Goal: Task Accomplishment & Management: Complete application form

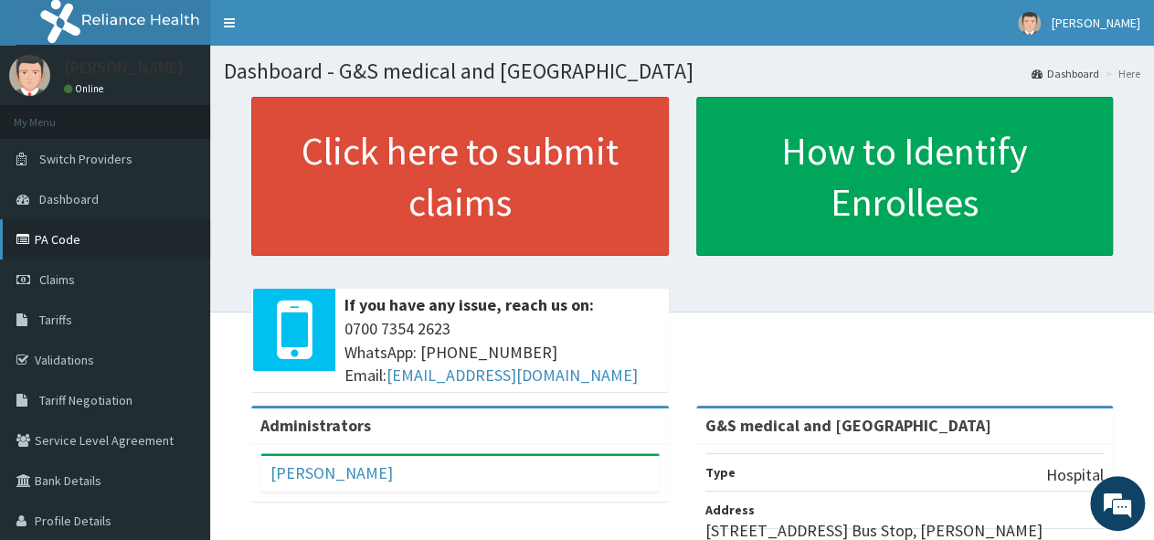
click at [117, 248] on link "PA Code" at bounding box center [105, 239] width 210 height 40
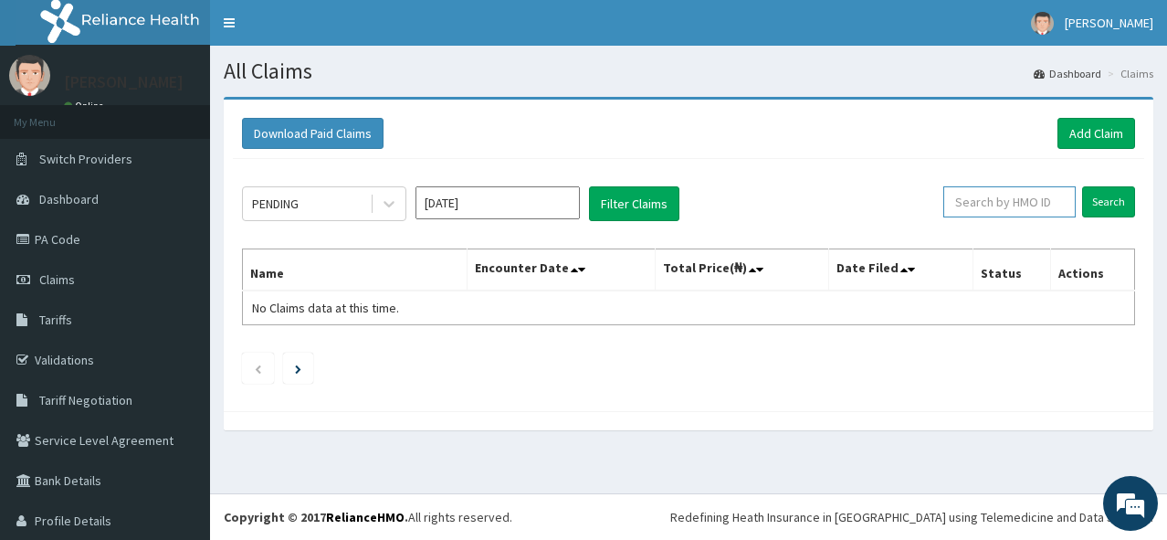
click at [1005, 204] on input "text" at bounding box center [1010, 201] width 132 height 31
paste input "GSY/10024/C"
click at [934, 202] on input "GSY/10024/C" at bounding box center [982, 201] width 118 height 31
type input "GSY/10024/C"
click at [1095, 197] on input "Search" at bounding box center [1108, 201] width 53 height 31
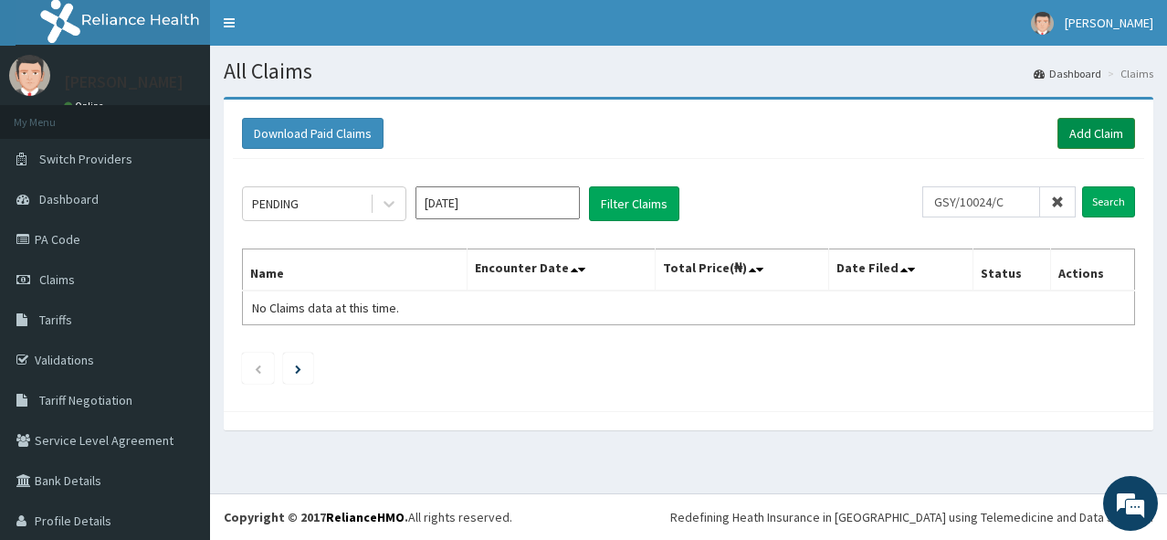
click at [1065, 128] on link "Add Claim" at bounding box center [1097, 133] width 78 height 31
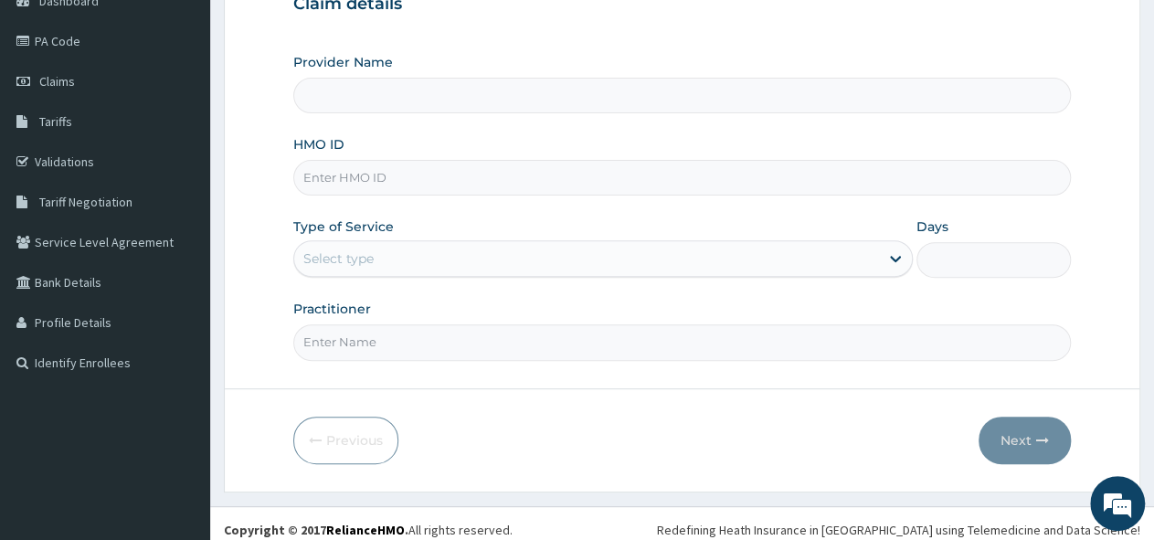
scroll to position [200, 0]
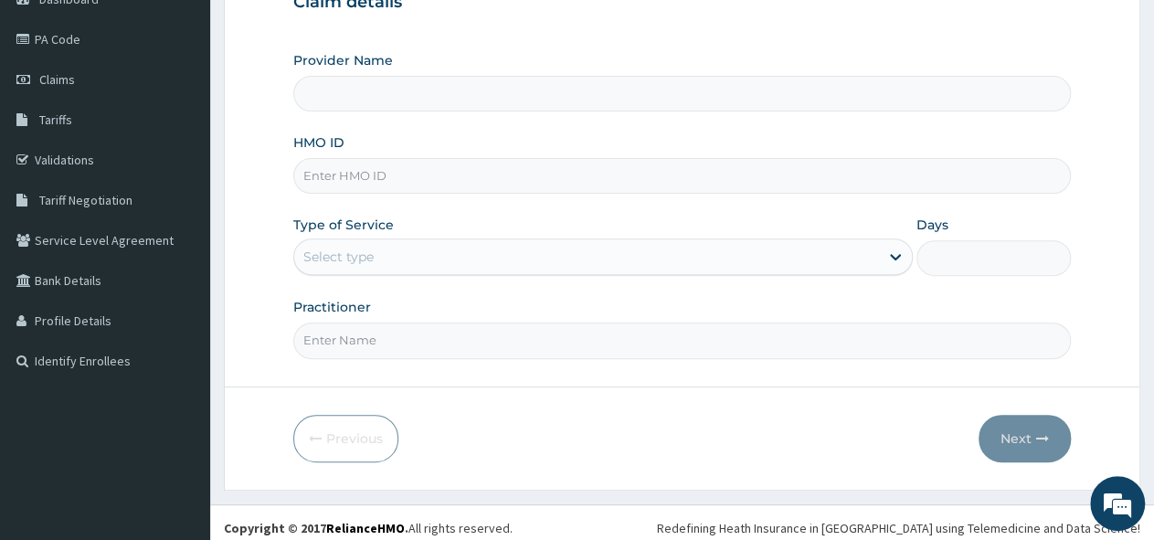
type input "G&S medical and [GEOGRAPHIC_DATA]"
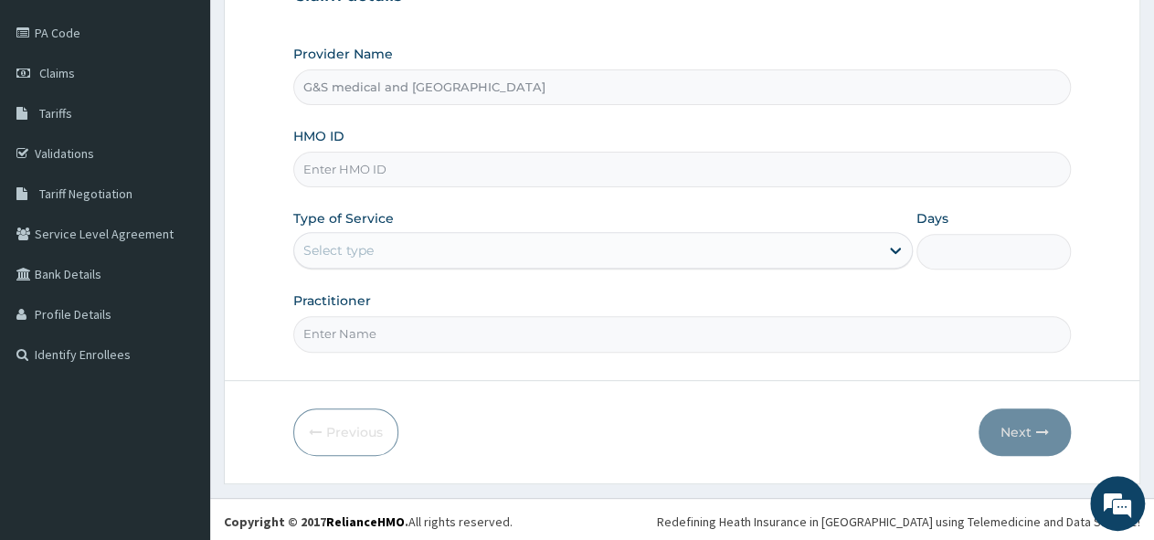
click at [426, 169] on input "HMO ID" at bounding box center [681, 170] width 777 height 36
paste input "GSY/10024/C"
type input "GSY/10024/C"
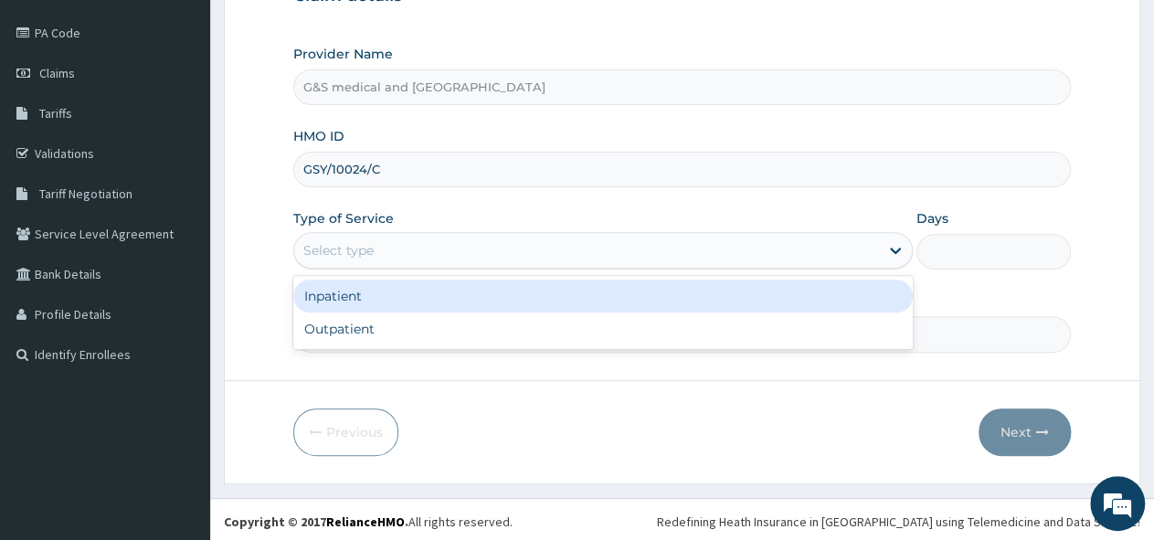
click at [402, 249] on div "Select type" at bounding box center [586, 250] width 584 height 29
click at [380, 296] on div "Inpatient" at bounding box center [602, 296] width 618 height 33
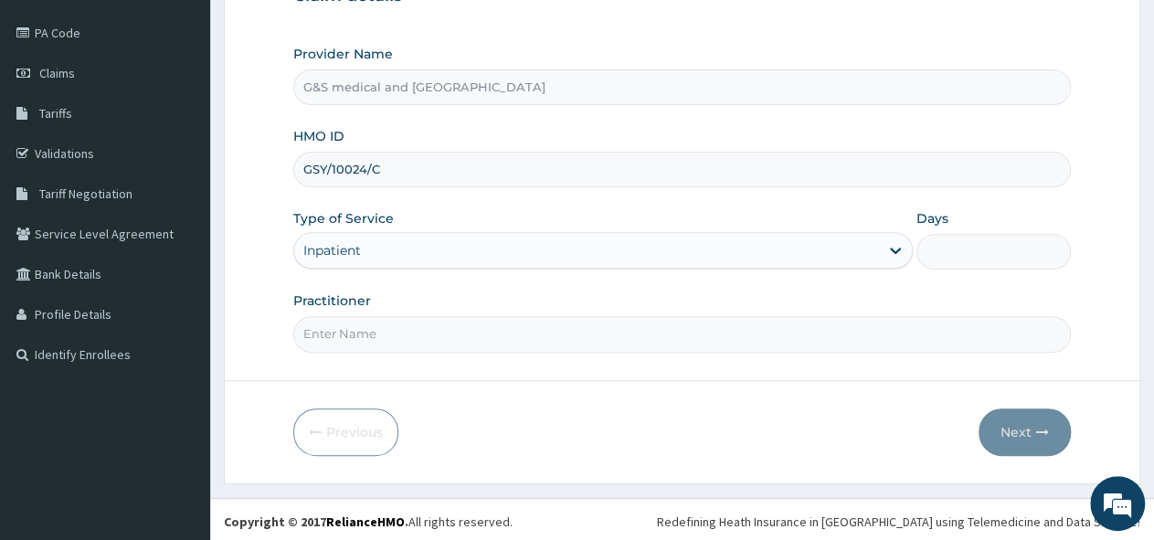
click at [386, 332] on input "Practitioner" at bounding box center [681, 334] width 777 height 36
type input "DR OGUNLEYE"
click at [981, 248] on input "Days" at bounding box center [993, 252] width 154 height 36
type input "2"
click at [1011, 414] on button "Next" at bounding box center [1024, 431] width 92 height 47
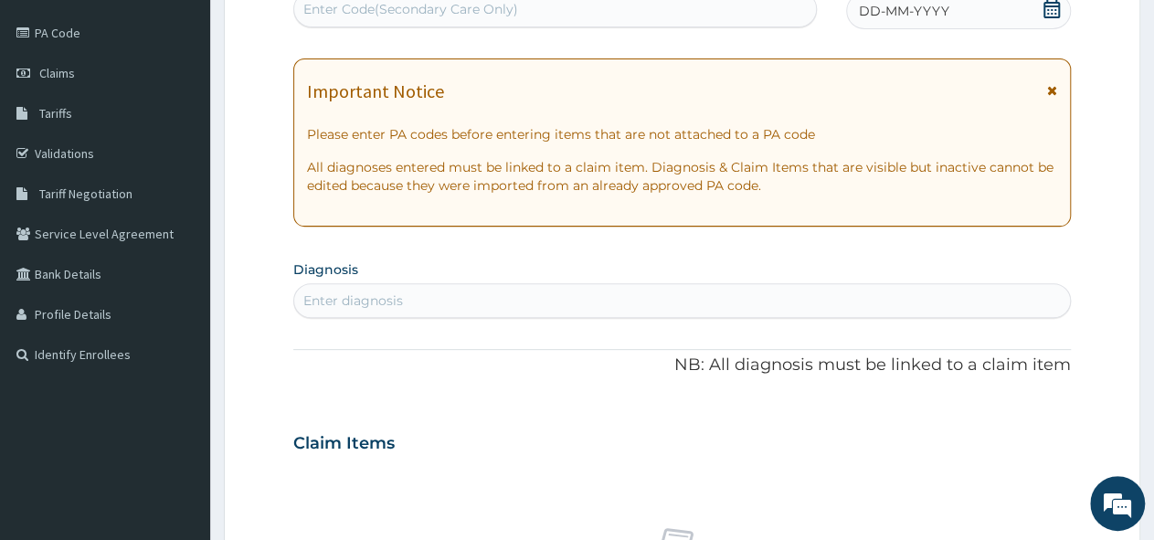
scroll to position [206, 0]
click at [491, 4] on div "Enter Code(Secondary Care Only)" at bounding box center [410, 9] width 215 height 18
paste input "PA/FC086D"
type input "PA/FC086D"
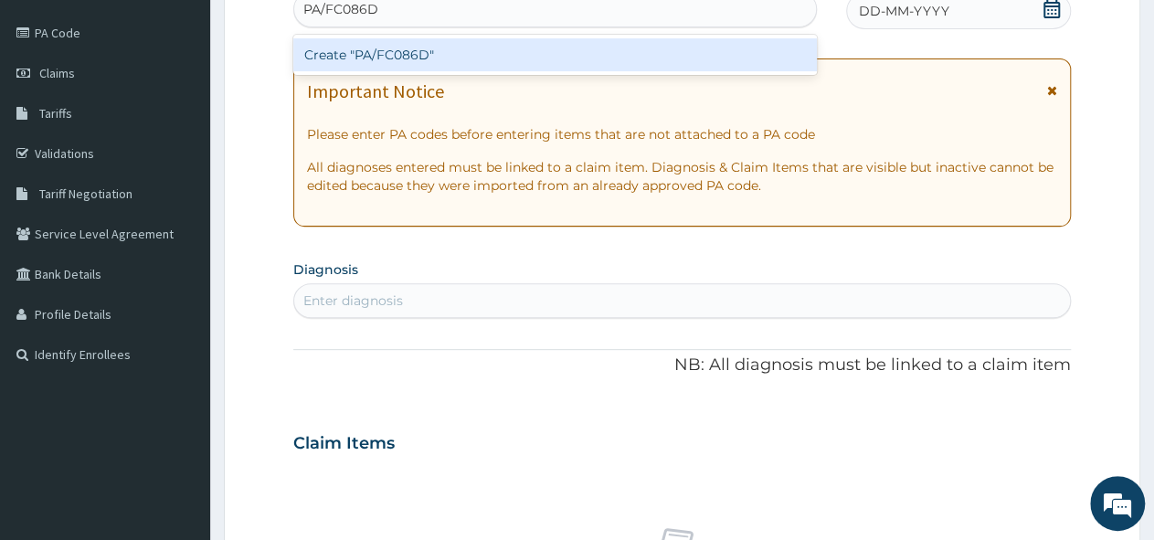
click at [396, 52] on div "Create "PA/FC086D"" at bounding box center [554, 54] width 523 height 33
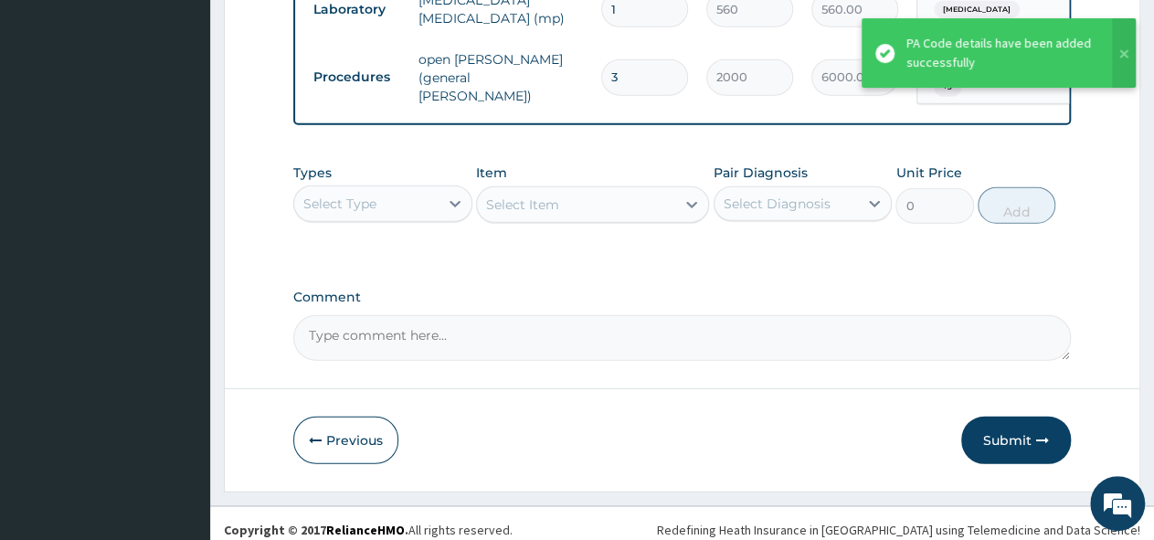
scroll to position [2266, 0]
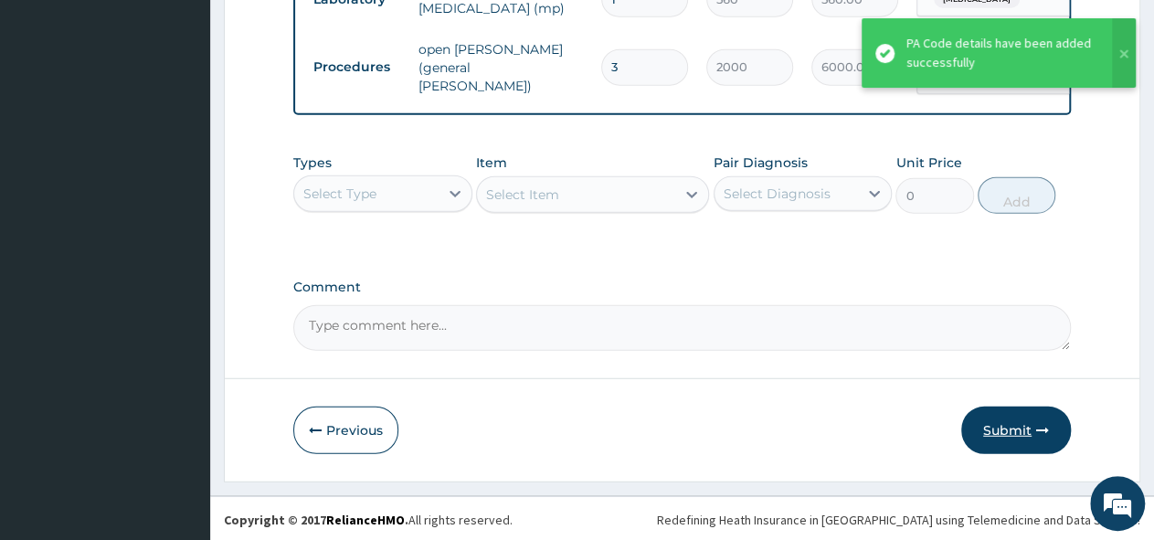
click at [1001, 428] on button "Submit" at bounding box center [1016, 429] width 110 height 47
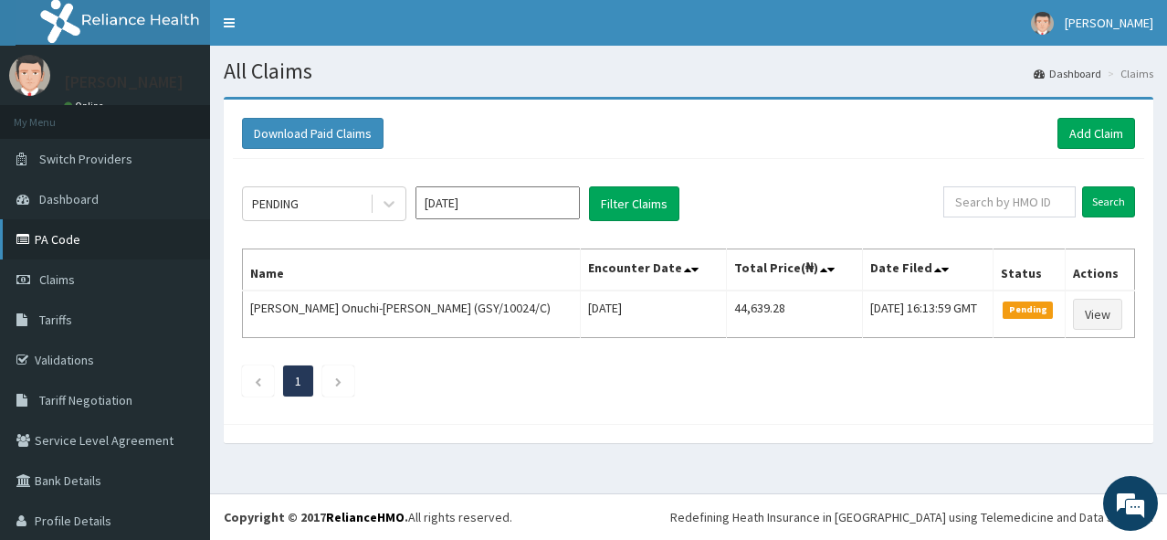
click at [86, 237] on link "PA Code" at bounding box center [105, 239] width 210 height 40
